Goal: Find specific page/section: Find specific page/section

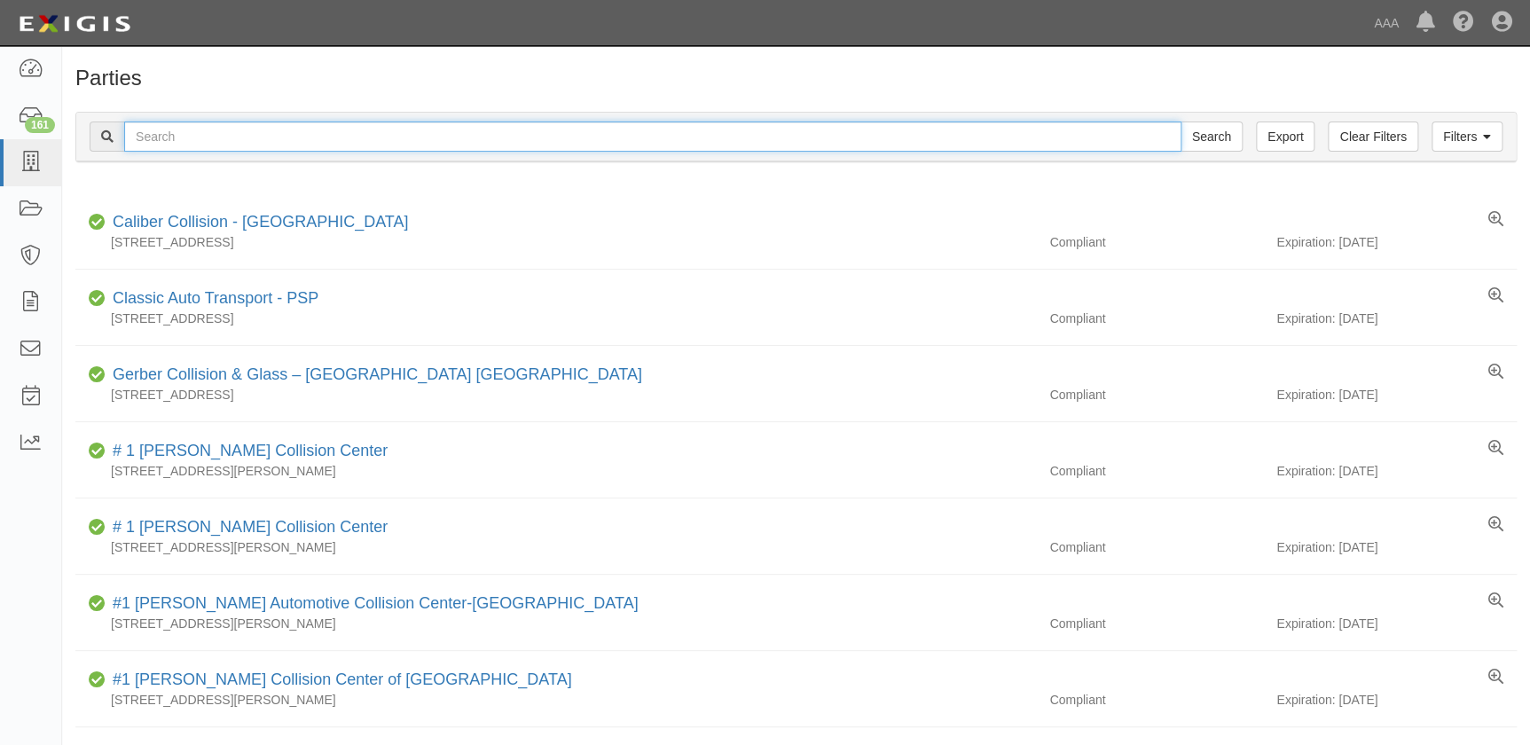
click at [444, 131] on input "text" at bounding box center [652, 137] width 1057 height 30
type input "grand"
click at [1181, 122] on input "Search" at bounding box center [1212, 137] width 62 height 30
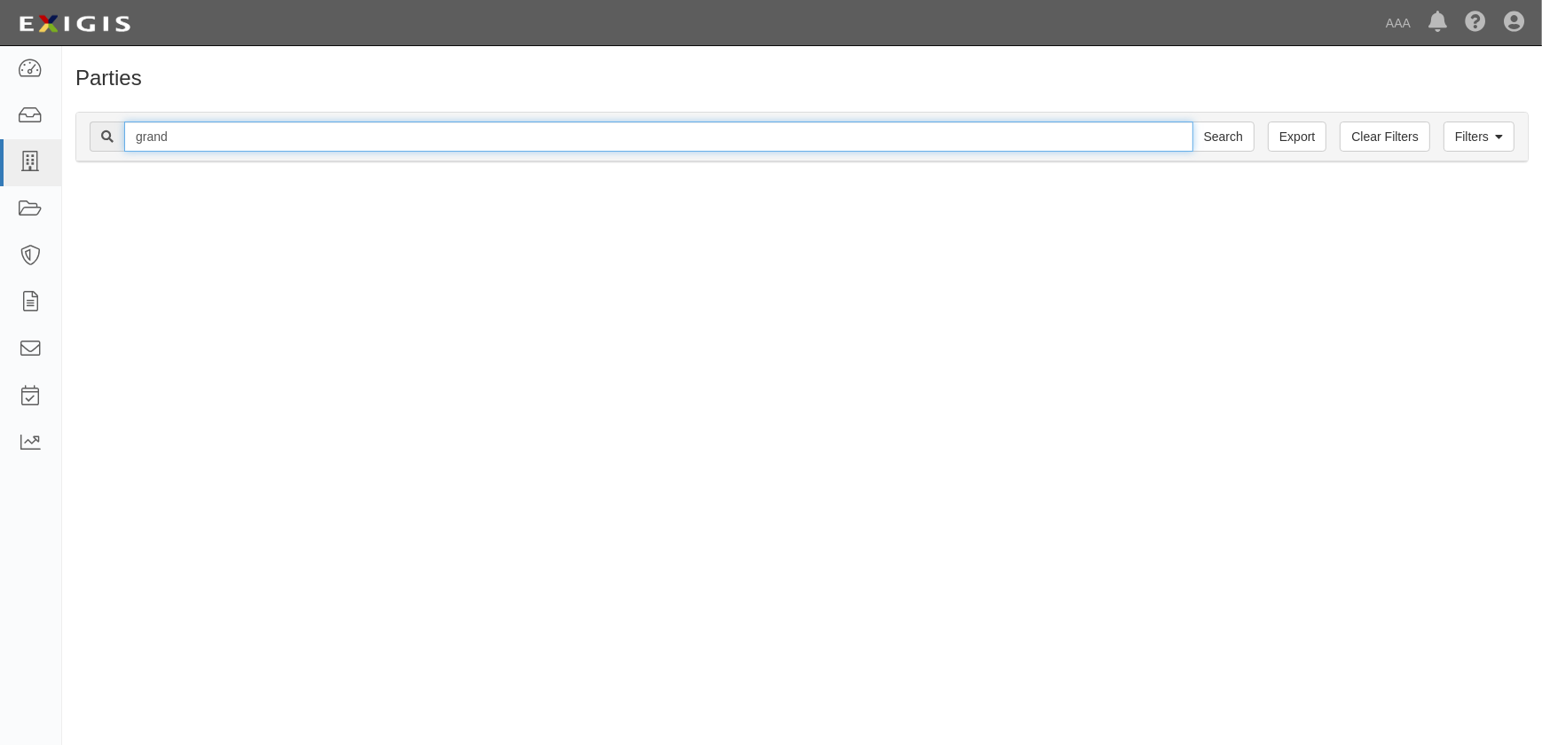
click at [444, 131] on input "grand" at bounding box center [658, 137] width 1069 height 30
